Goal: Navigation & Orientation: Find specific page/section

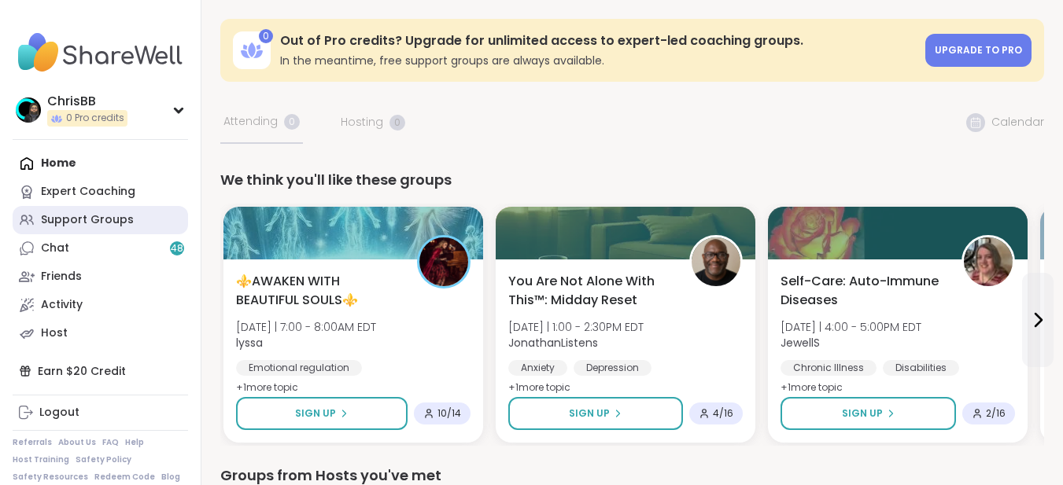
click at [85, 221] on div "Support Groups" at bounding box center [87, 220] width 93 height 16
